Goal: Transaction & Acquisition: Obtain resource

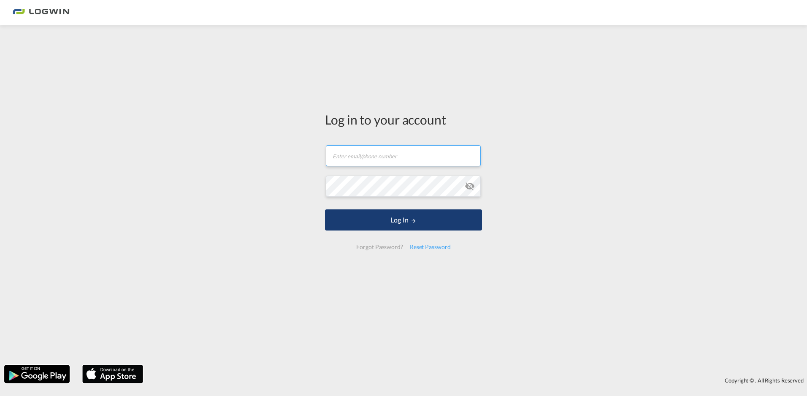
type input "[PERSON_NAME][EMAIL_ADDRESS][PERSON_NAME][DOMAIN_NAME]"
click at [368, 221] on button "Log In" at bounding box center [403, 219] width 157 height 21
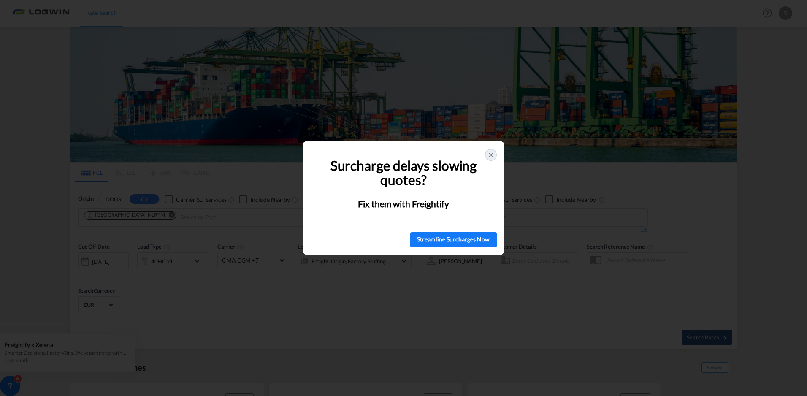
click at [487, 154] on icon at bounding box center [490, 154] width 7 height 7
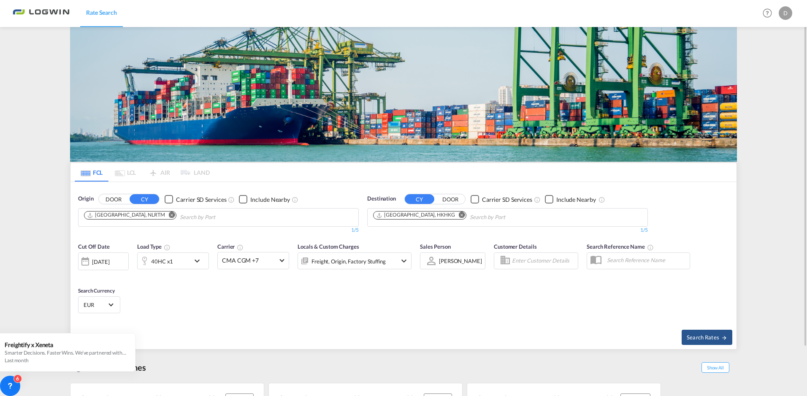
click at [459, 216] on md-icon "Remove" at bounding box center [462, 215] width 6 height 6
type input "nhava she"
click at [411, 237] on div "[PERSON_NAME] ( Nhava She va) [GEOGRAPHIC_DATA] [GEOGRAPHIC_DATA]" at bounding box center [438, 236] width 160 height 25
click at [718, 334] on span "Search Rates" at bounding box center [706, 337] width 40 height 7
type input "NLRTM to INNSA / [DATE]"
